Goal: Information Seeking & Learning: Find specific fact

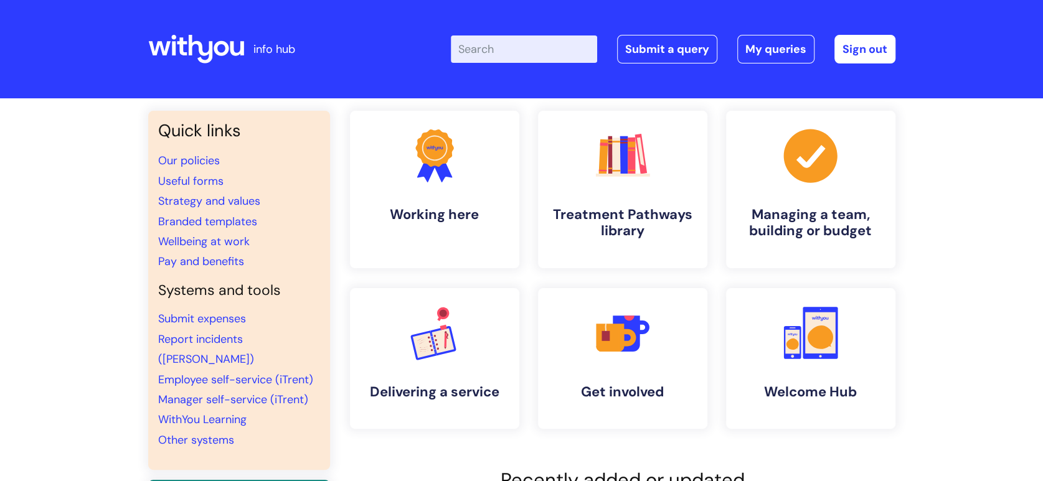
click at [499, 44] on input "Enter your search term here..." at bounding box center [524, 48] width 146 height 27
type input "out of hours"
click button "Search" at bounding box center [0, 0] width 0 height 0
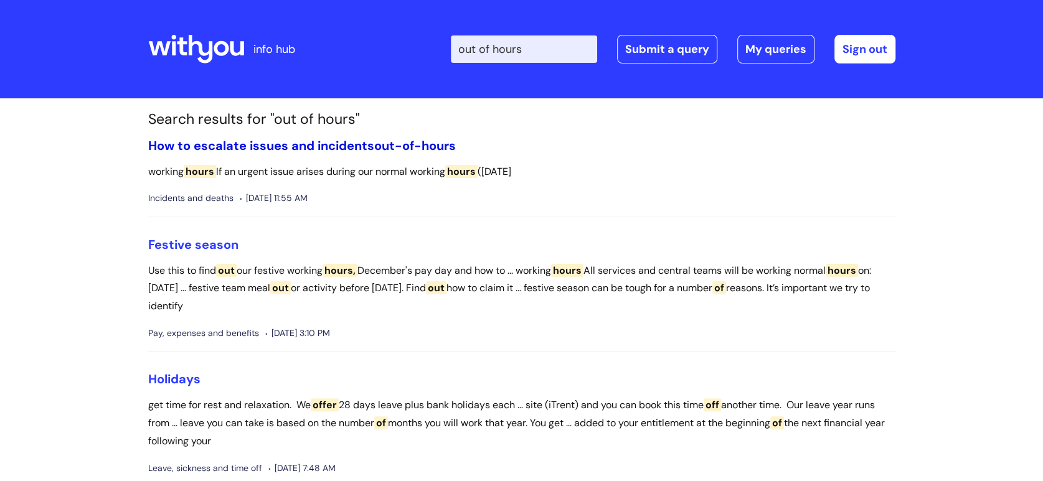
click at [419, 148] on span "out-of-hours" at bounding box center [415, 146] width 82 height 16
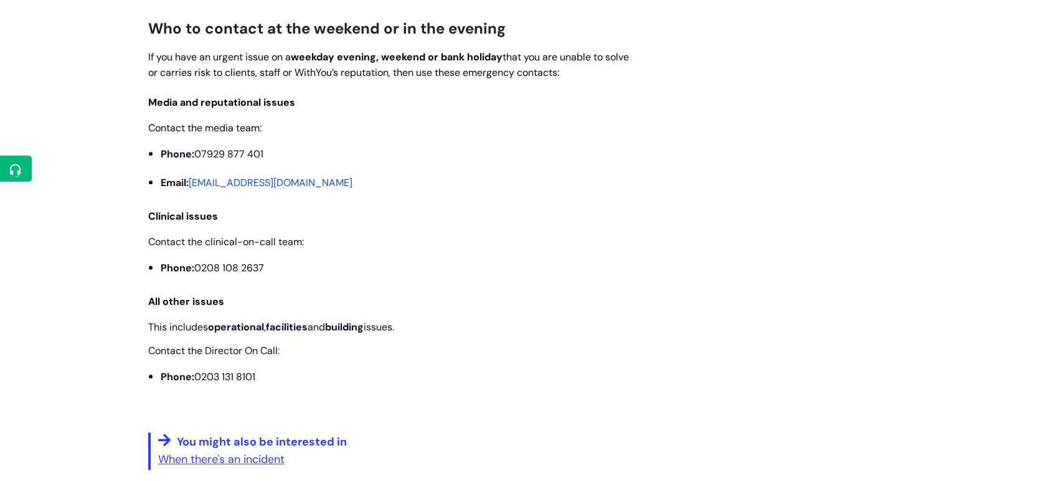
scroll to position [494, 0]
